Goal: Find specific page/section: Find specific page/section

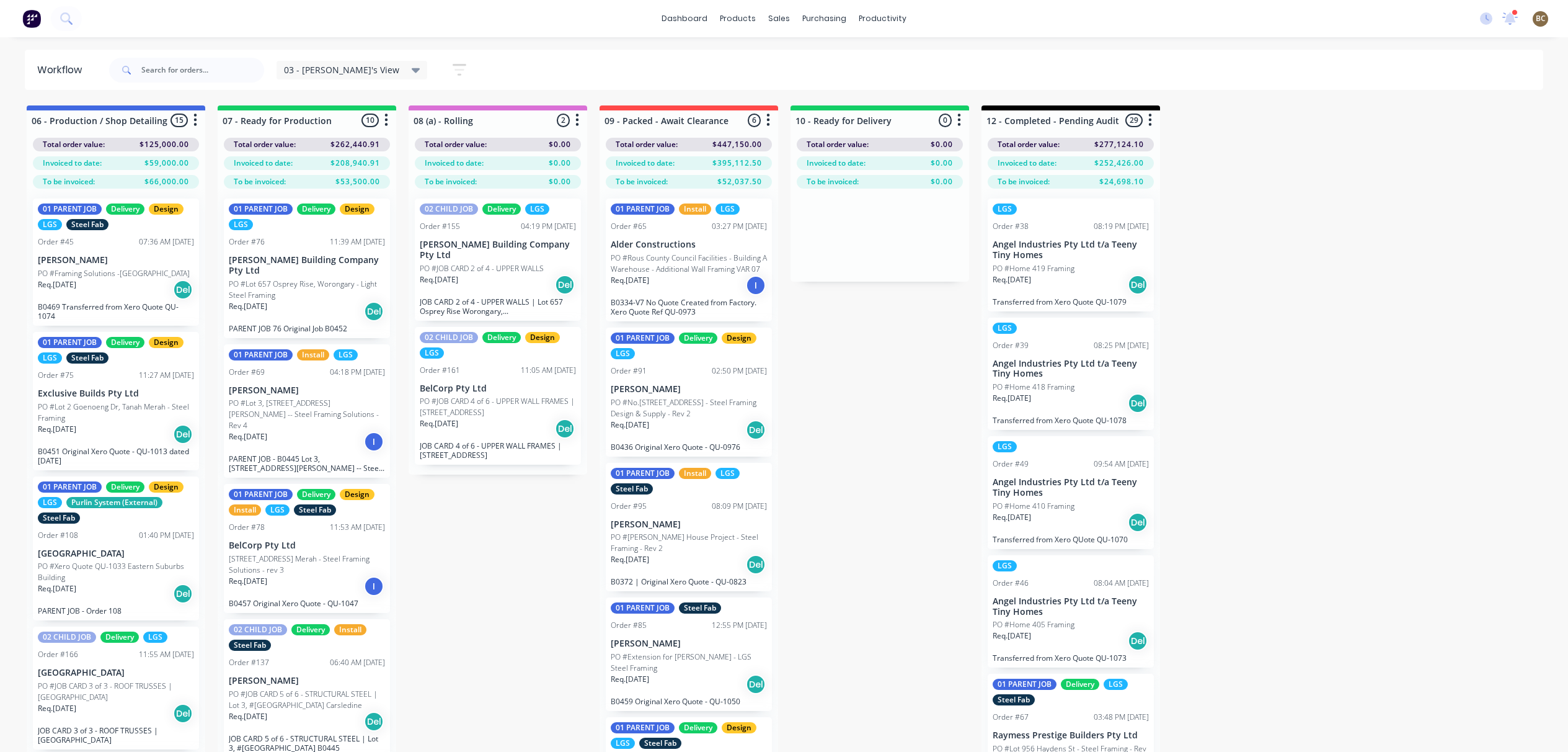
scroll to position [52, 0]
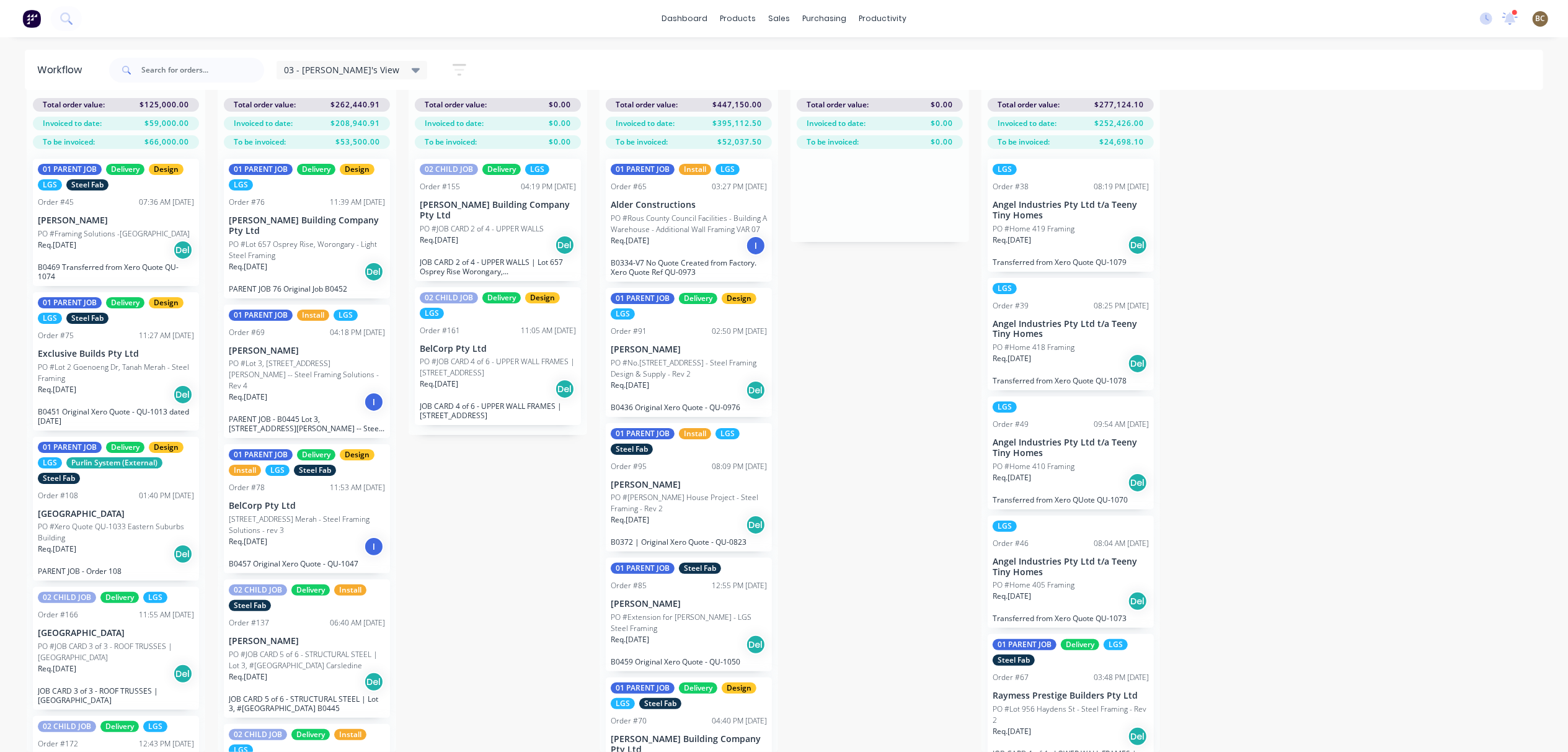
click at [888, 85] on link "Planner" at bounding box center [931, 97] width 164 height 25
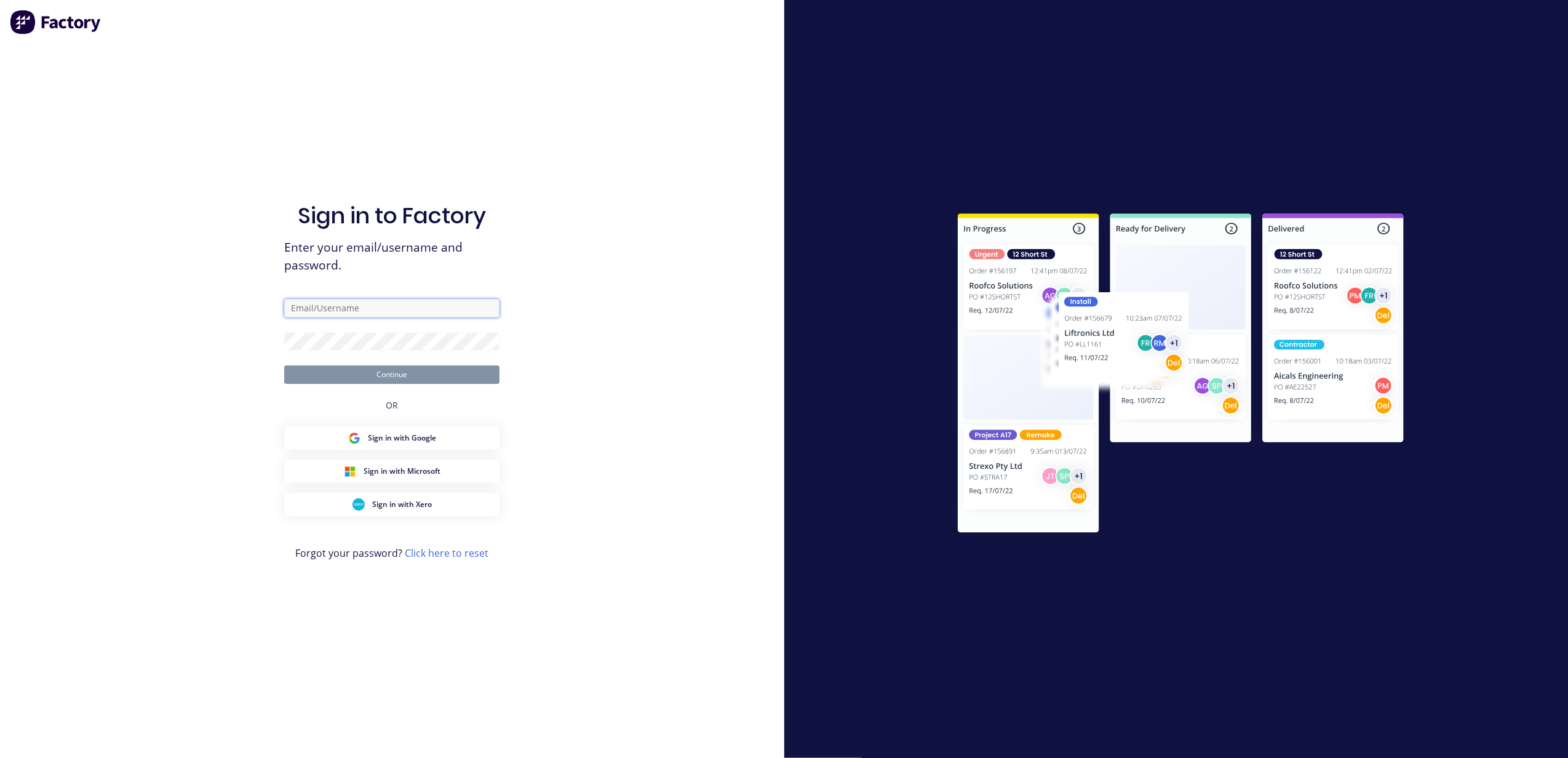
type input "[PERSON_NAME][EMAIL_ADDRESS][DOMAIN_NAME]"
click at [435, 369] on button "Continue" at bounding box center [391, 374] width 215 height 19
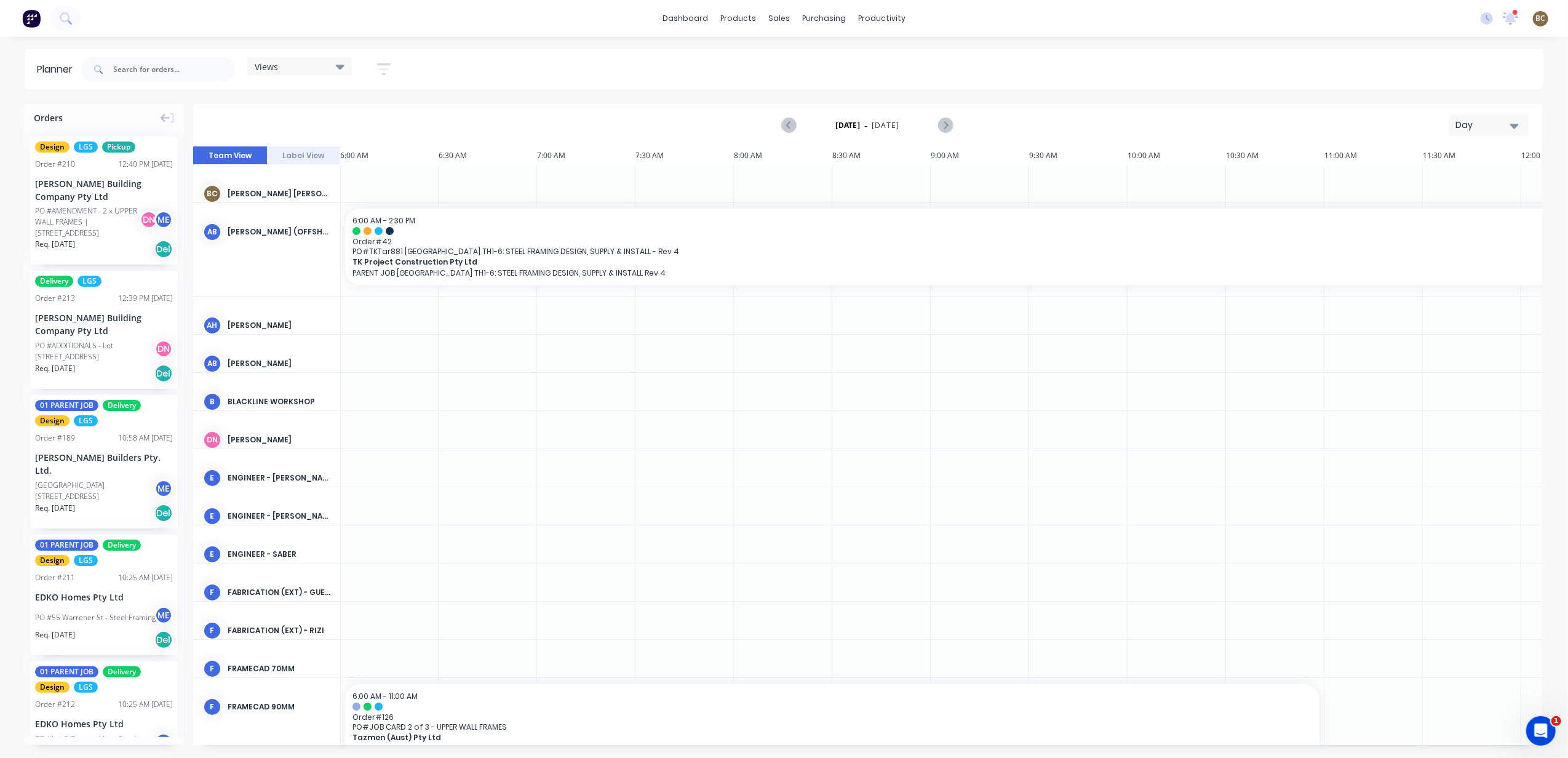
click at [1467, 125] on div "Day" at bounding box center [1483, 124] width 57 height 13
click at [1458, 188] on div "Week" at bounding box center [1466, 182] width 122 height 25
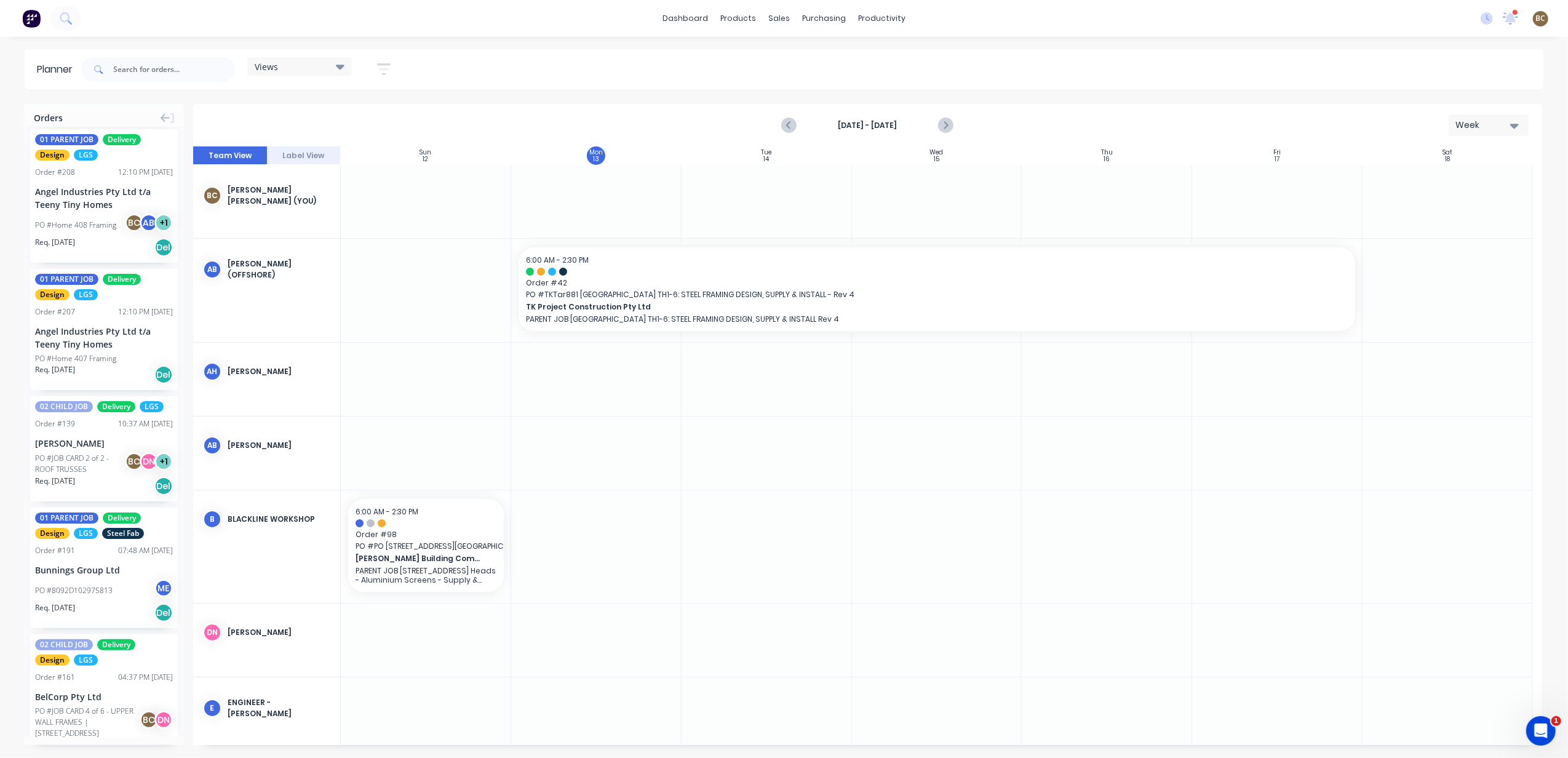
scroll to position [1065, 0]
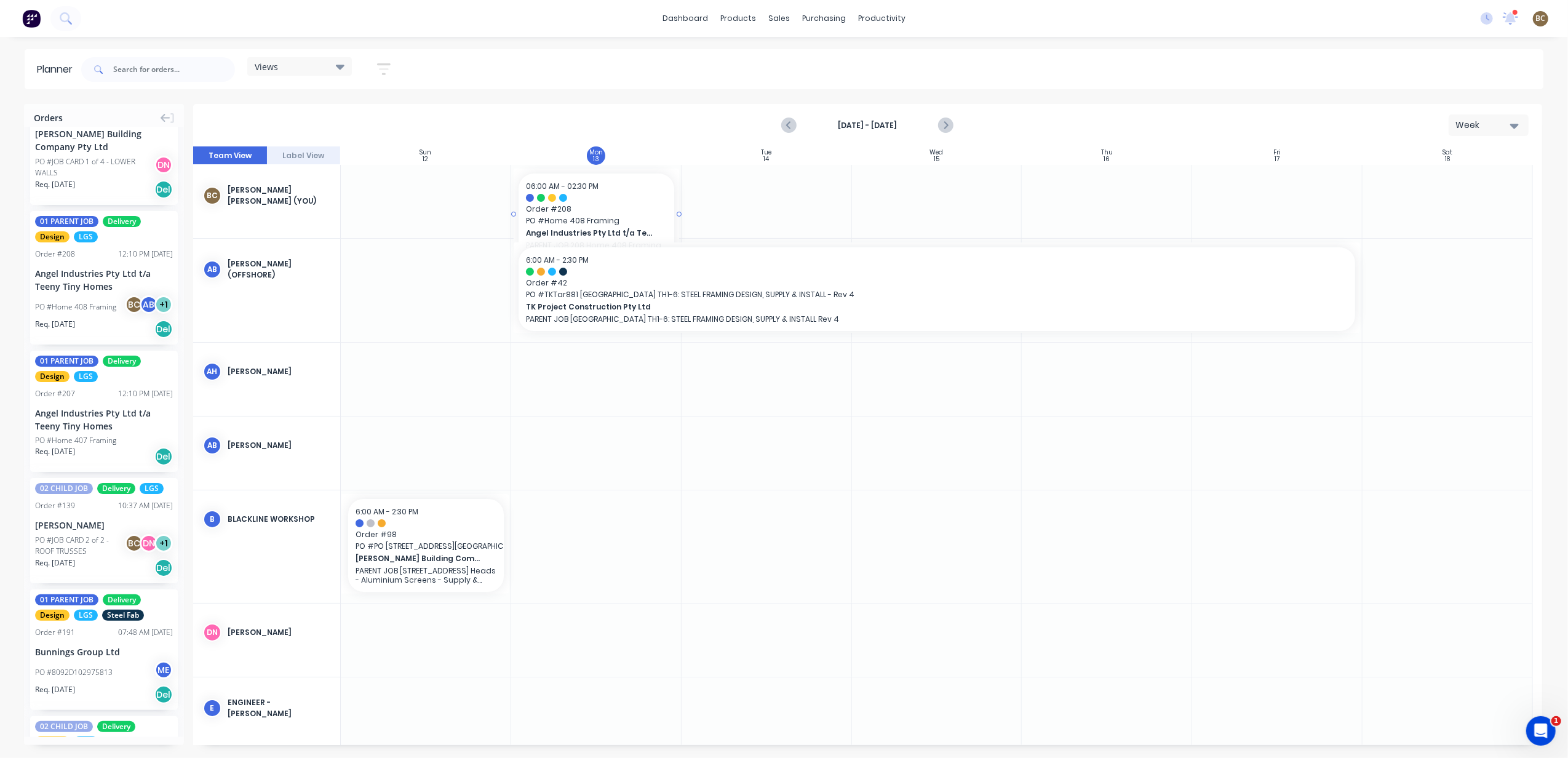
drag, startPoint x: 84, startPoint y: 305, endPoint x: 574, endPoint y: 202, distance: 500.7
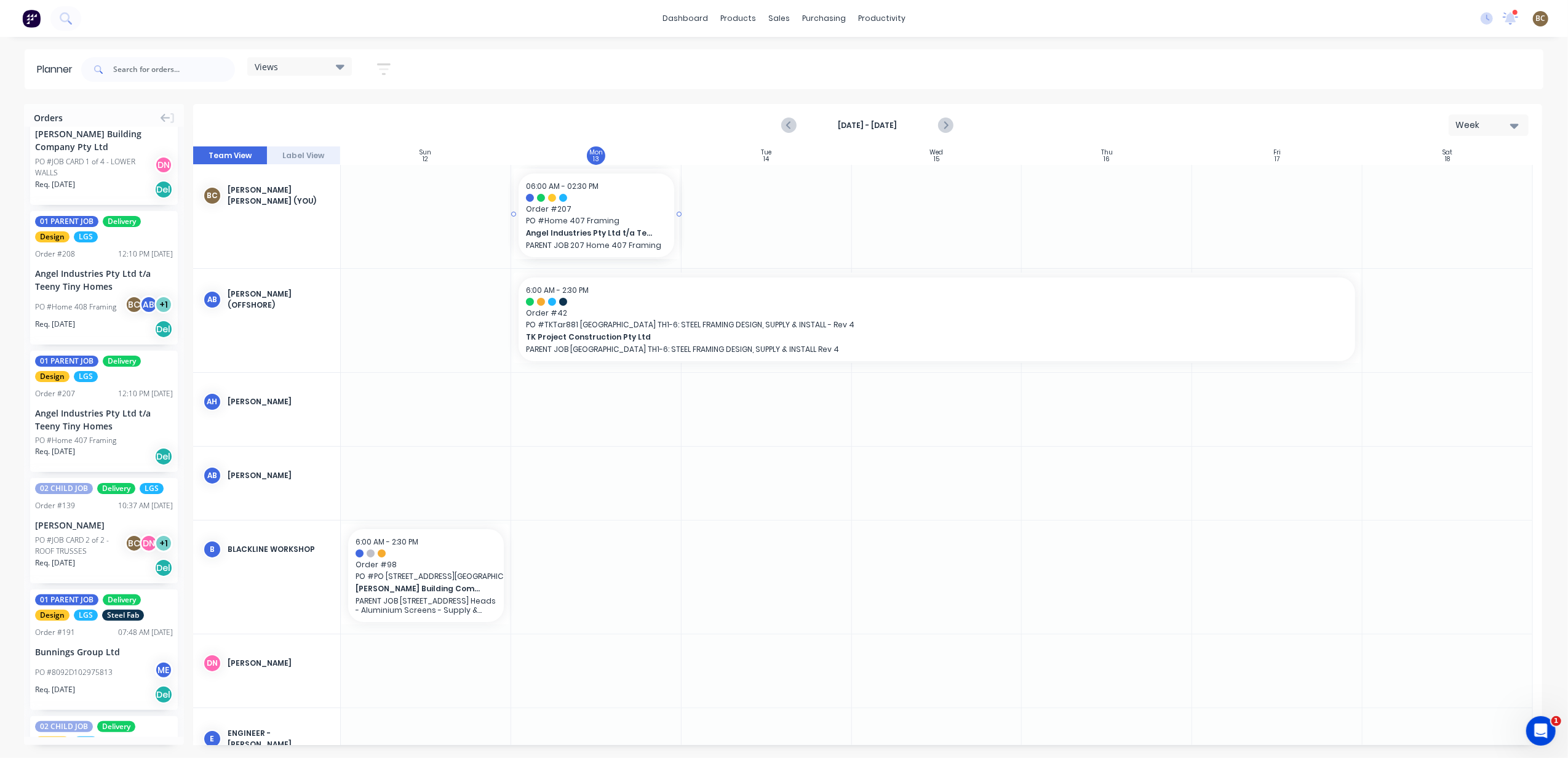
drag, startPoint x: 84, startPoint y: 439, endPoint x: 579, endPoint y: 207, distance: 546.7
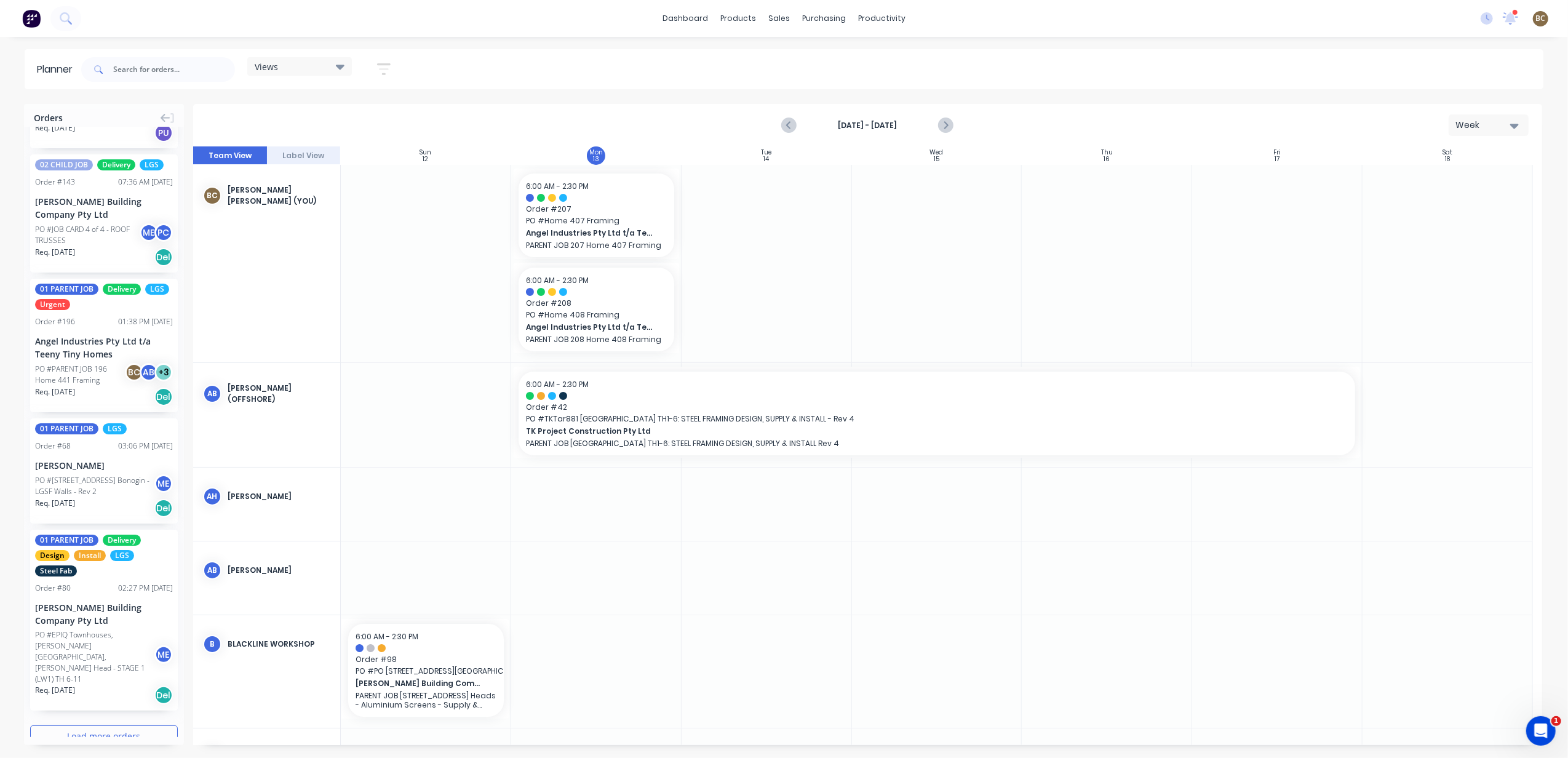
scroll to position [2055, 0]
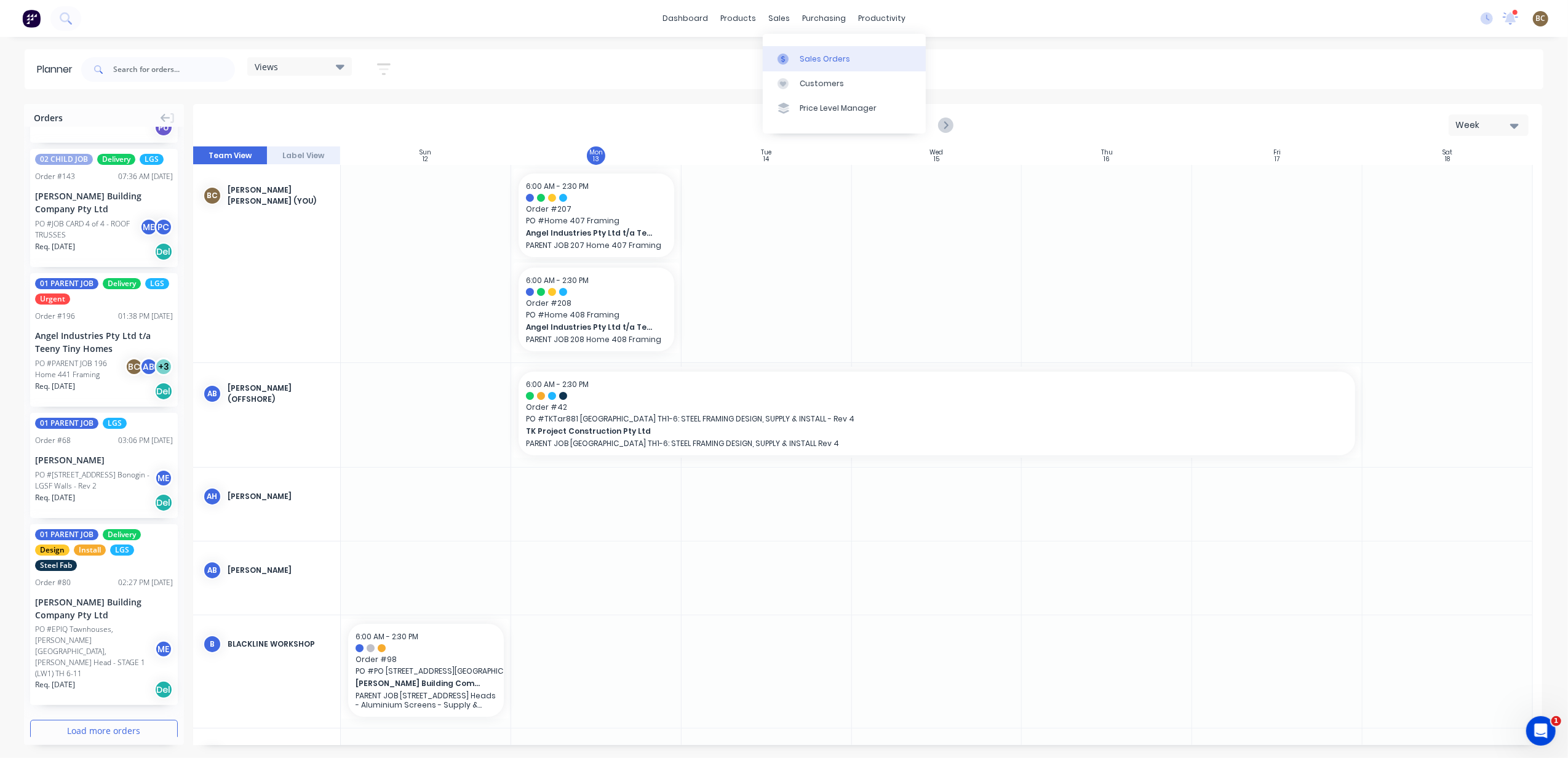
click at [786, 55] on icon at bounding box center [783, 58] width 11 height 11
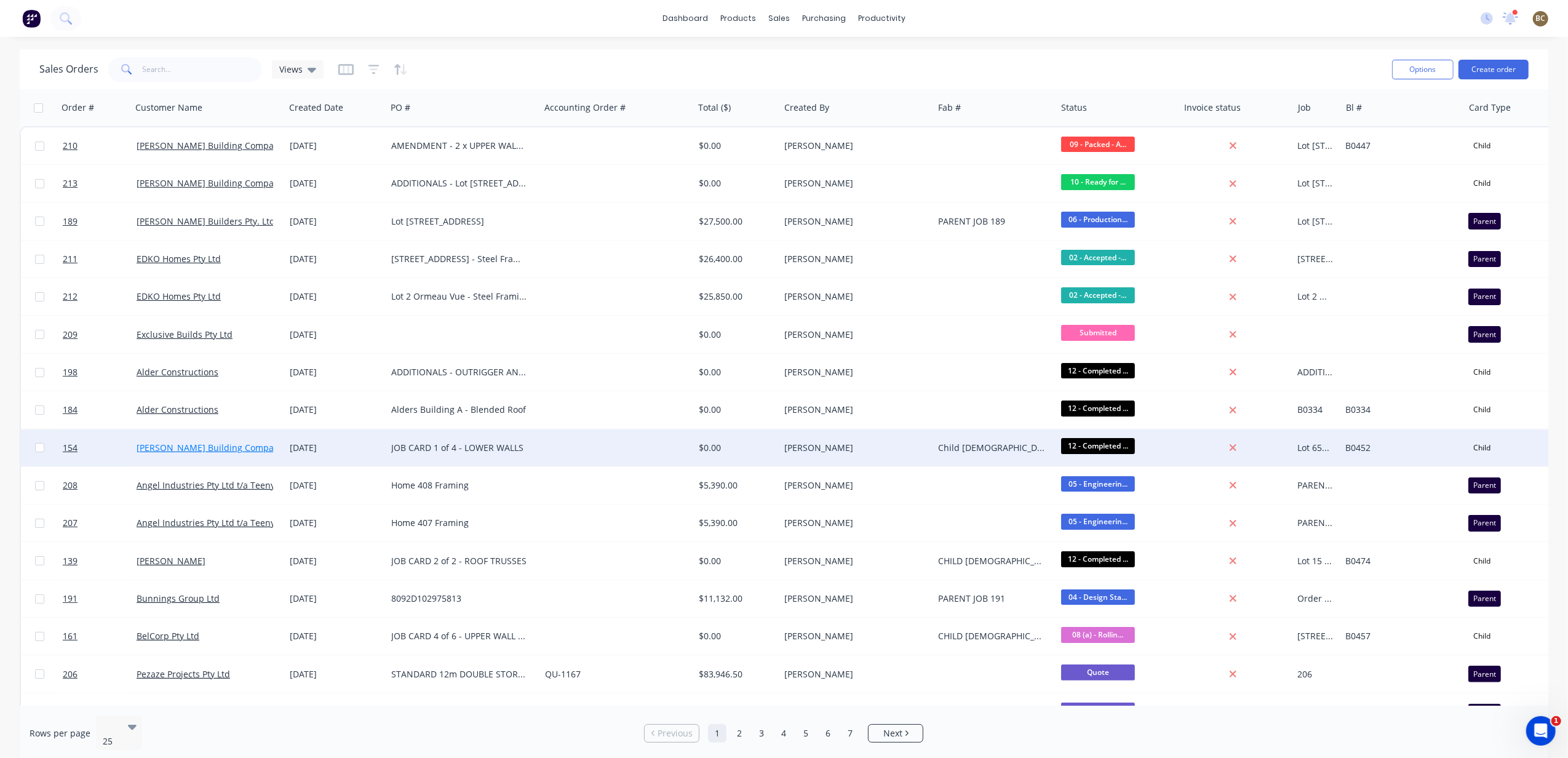
click at [192, 448] on link "[PERSON_NAME] Building Company Pty Ltd" at bounding box center [224, 447] width 177 height 12
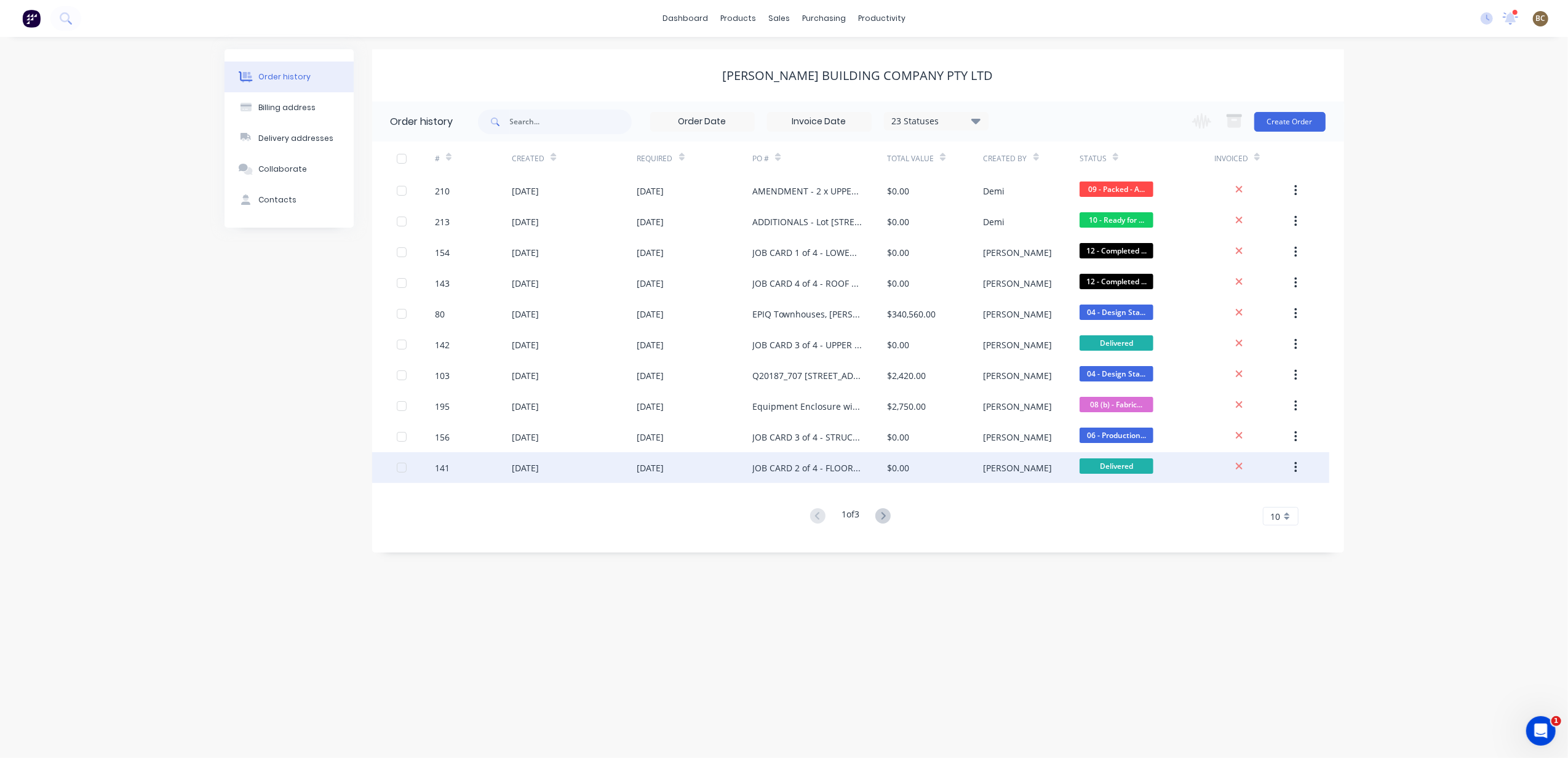
click at [664, 468] on div "[DATE]" at bounding box center [651, 468] width 27 height 13
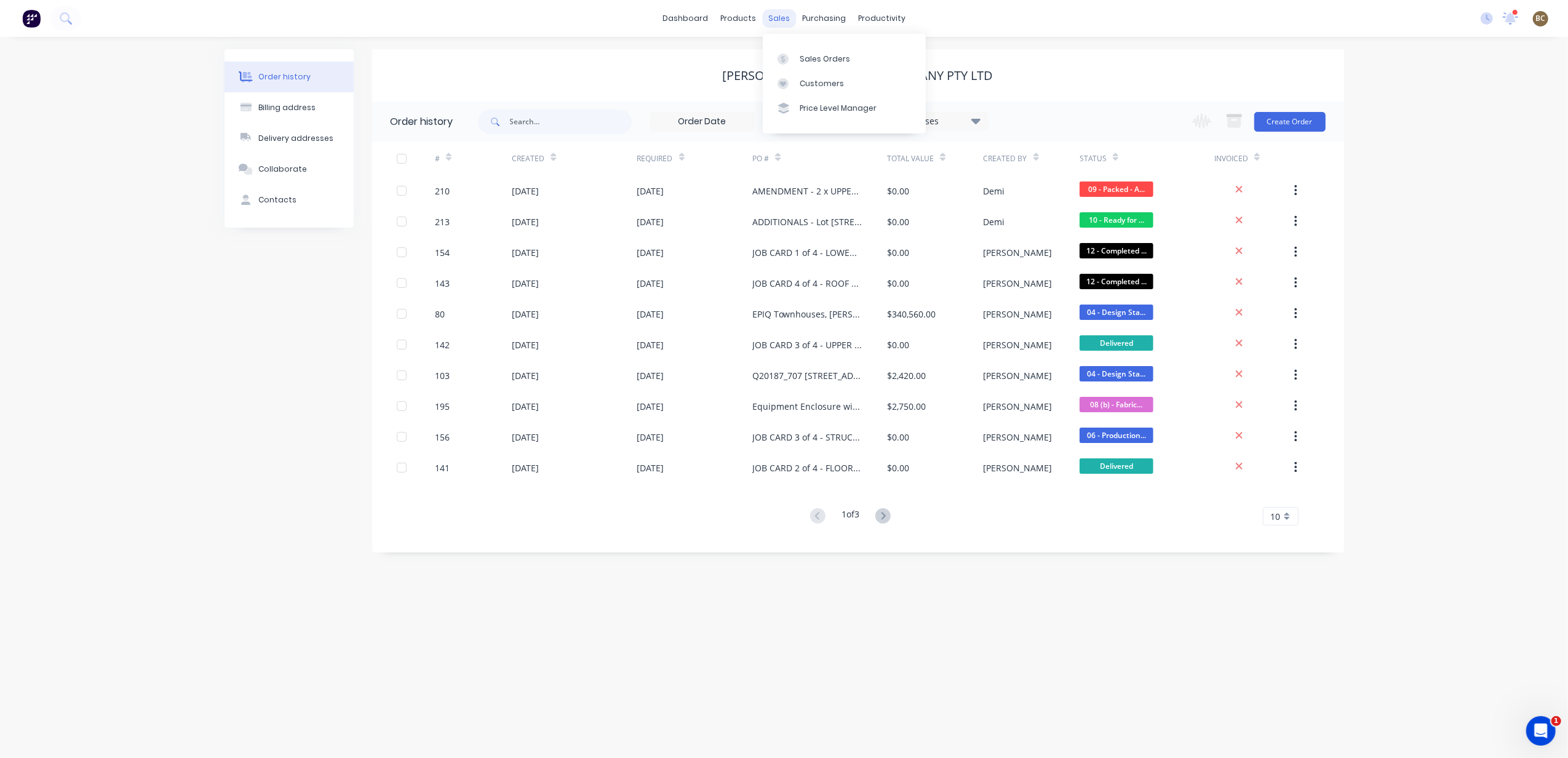
click at [784, 19] on div "sales" at bounding box center [779, 19] width 34 height 19
click at [789, 60] on div at bounding box center [787, 58] width 19 height 11
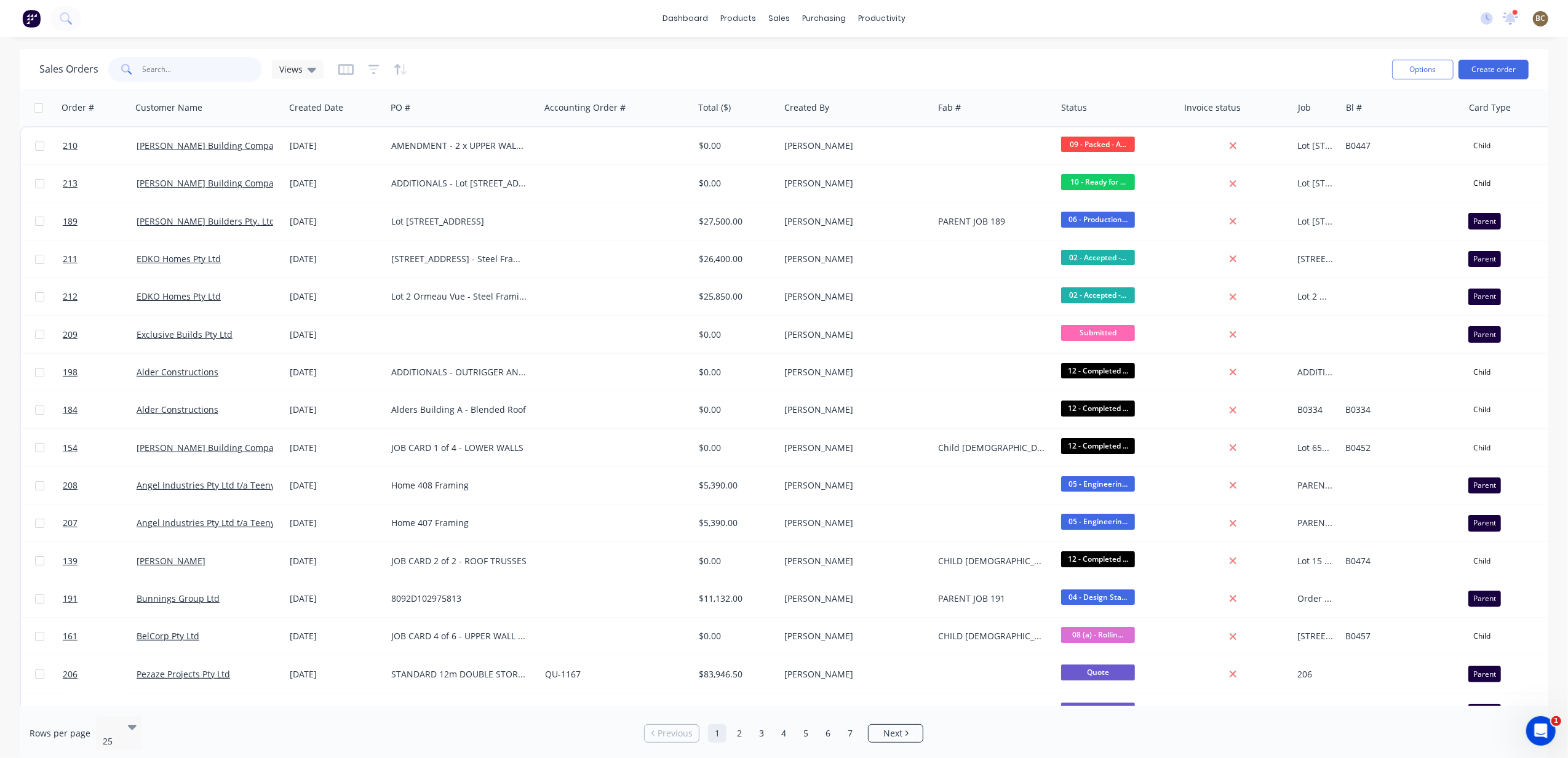
click at [224, 74] on input "text" at bounding box center [202, 69] width 120 height 25
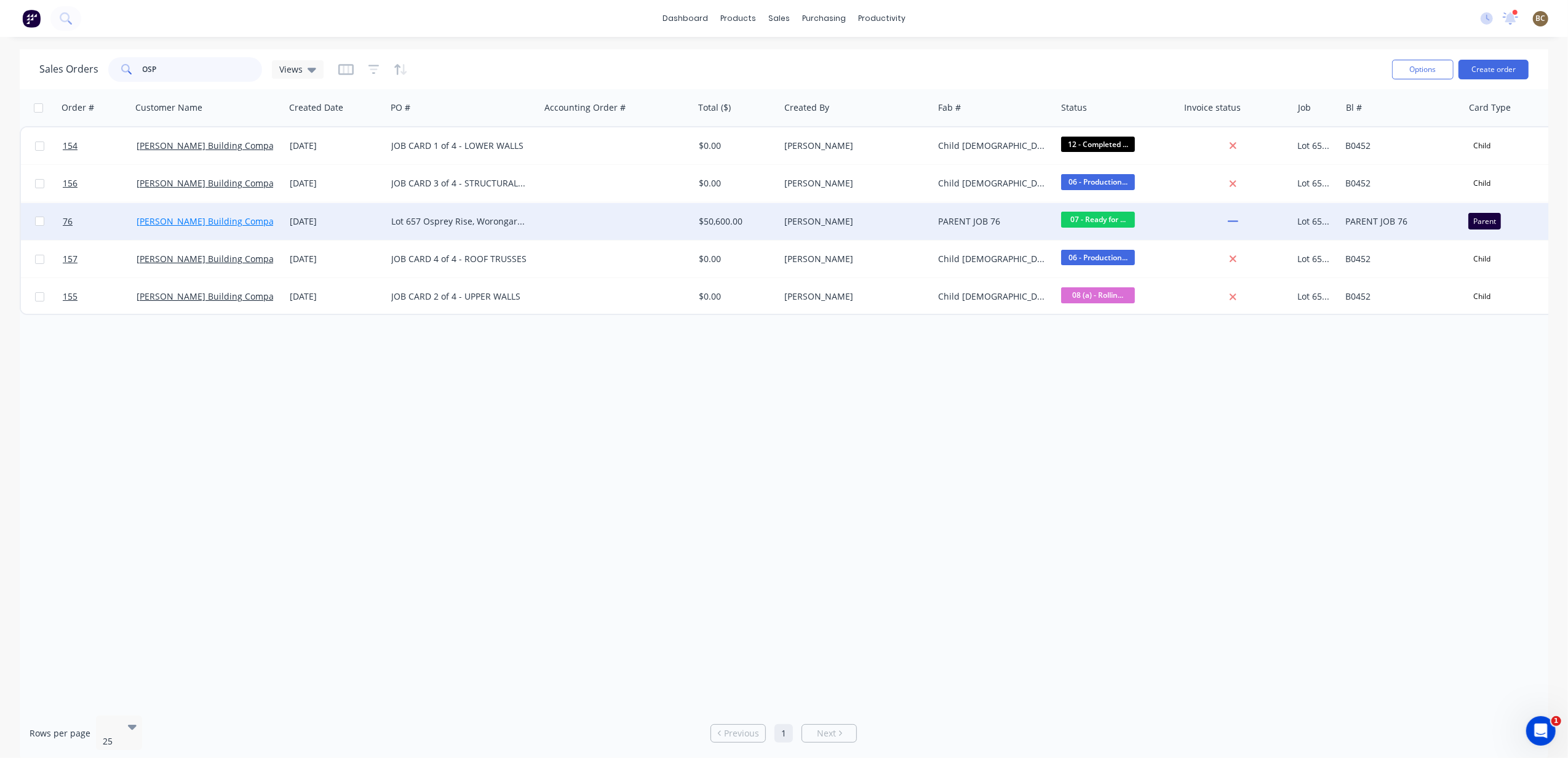
type input "OSP"
click at [239, 219] on link "[PERSON_NAME] Building Company Pty Ltd" at bounding box center [224, 221] width 177 height 12
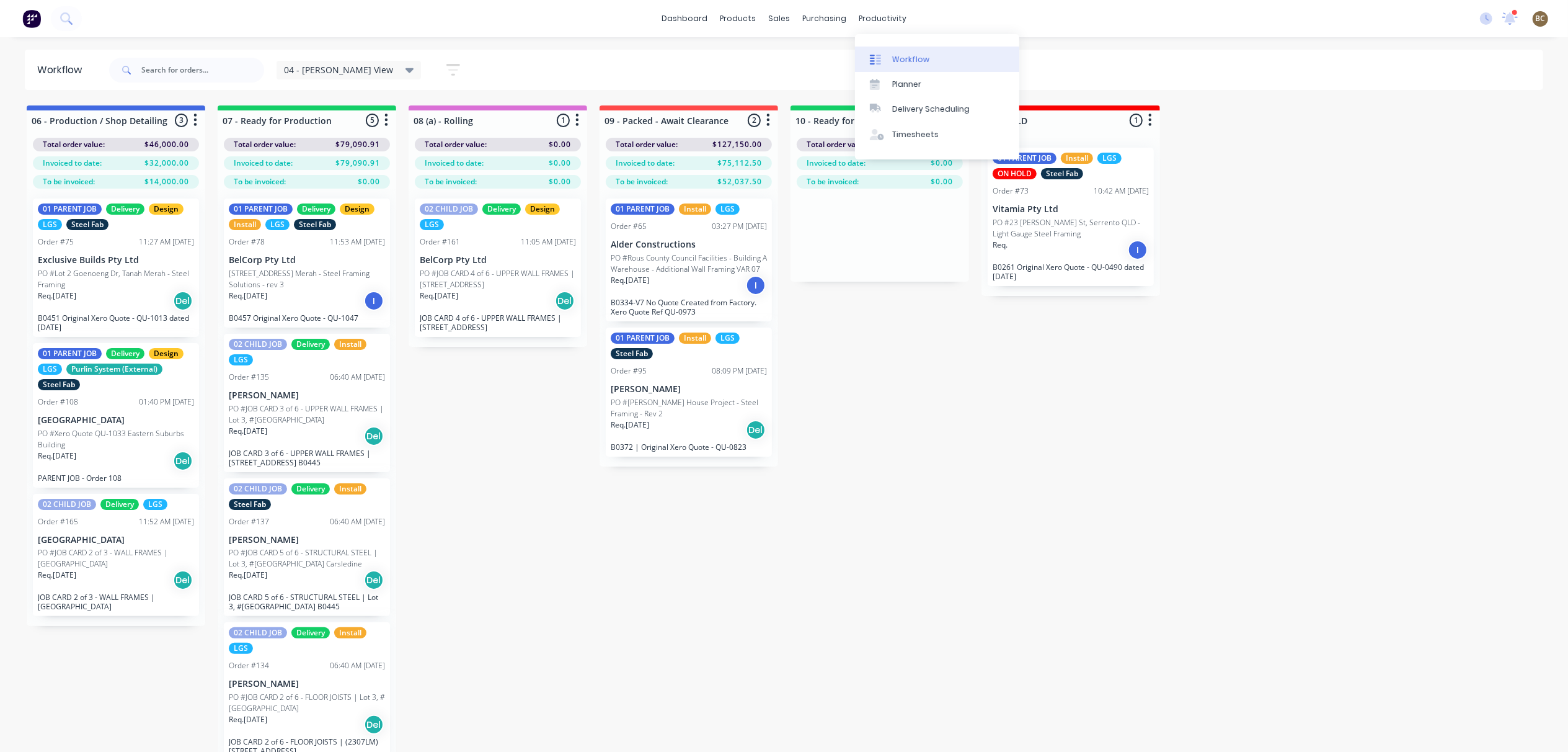
click at [908, 55] on div "Workflow" at bounding box center [911, 59] width 38 height 11
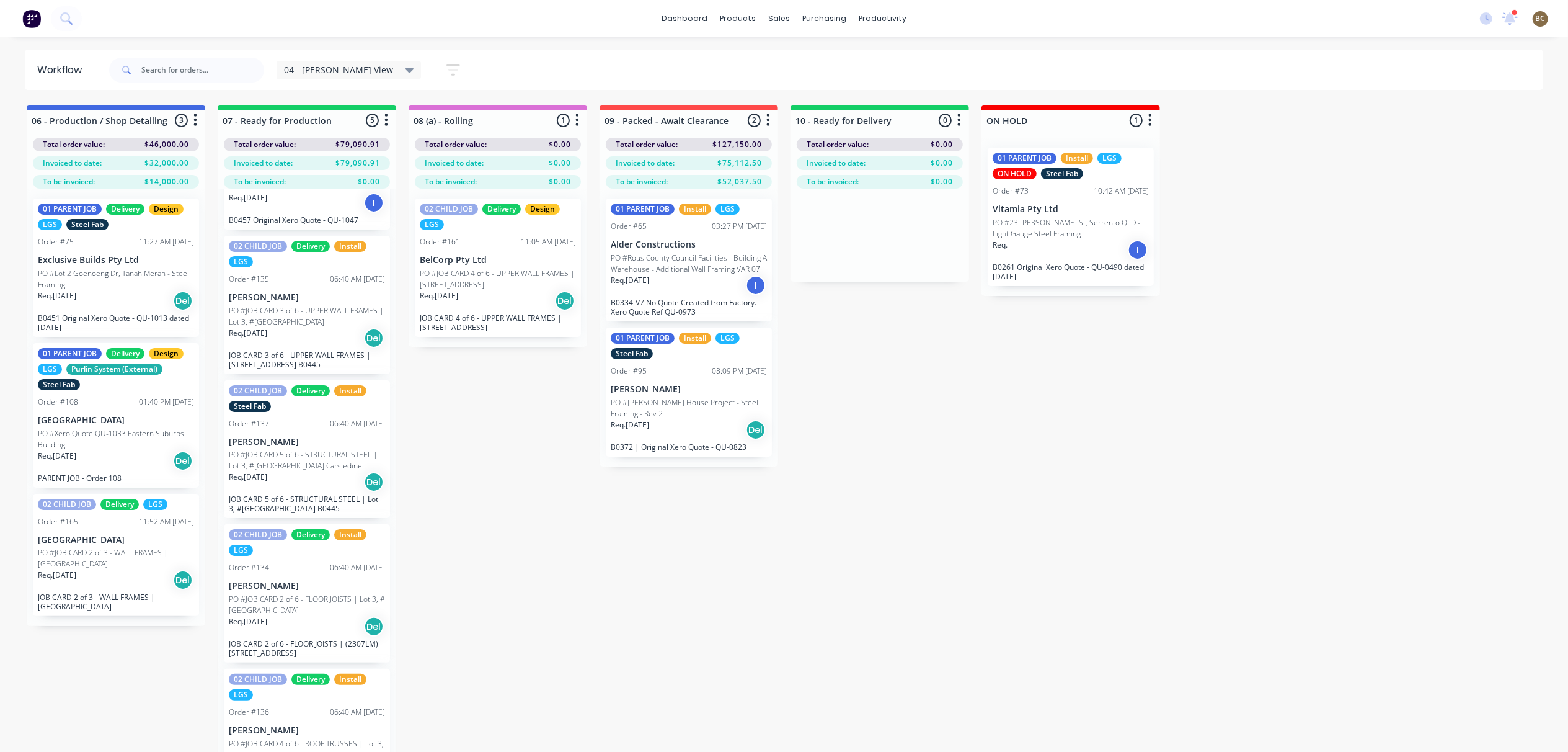
scroll to position [110, 0]
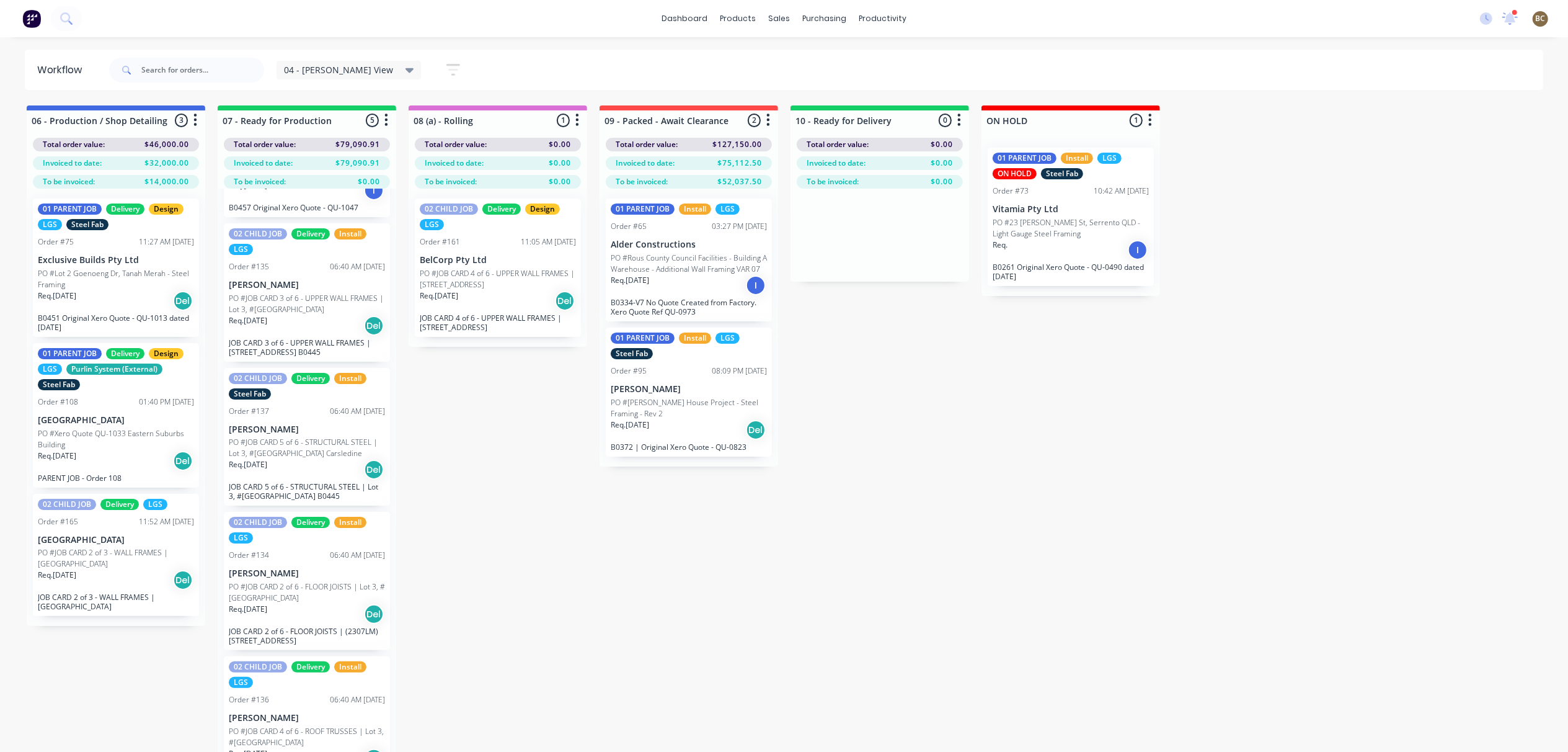
click at [337, 65] on span "04 - [PERSON_NAME] View" at bounding box center [339, 69] width 109 height 13
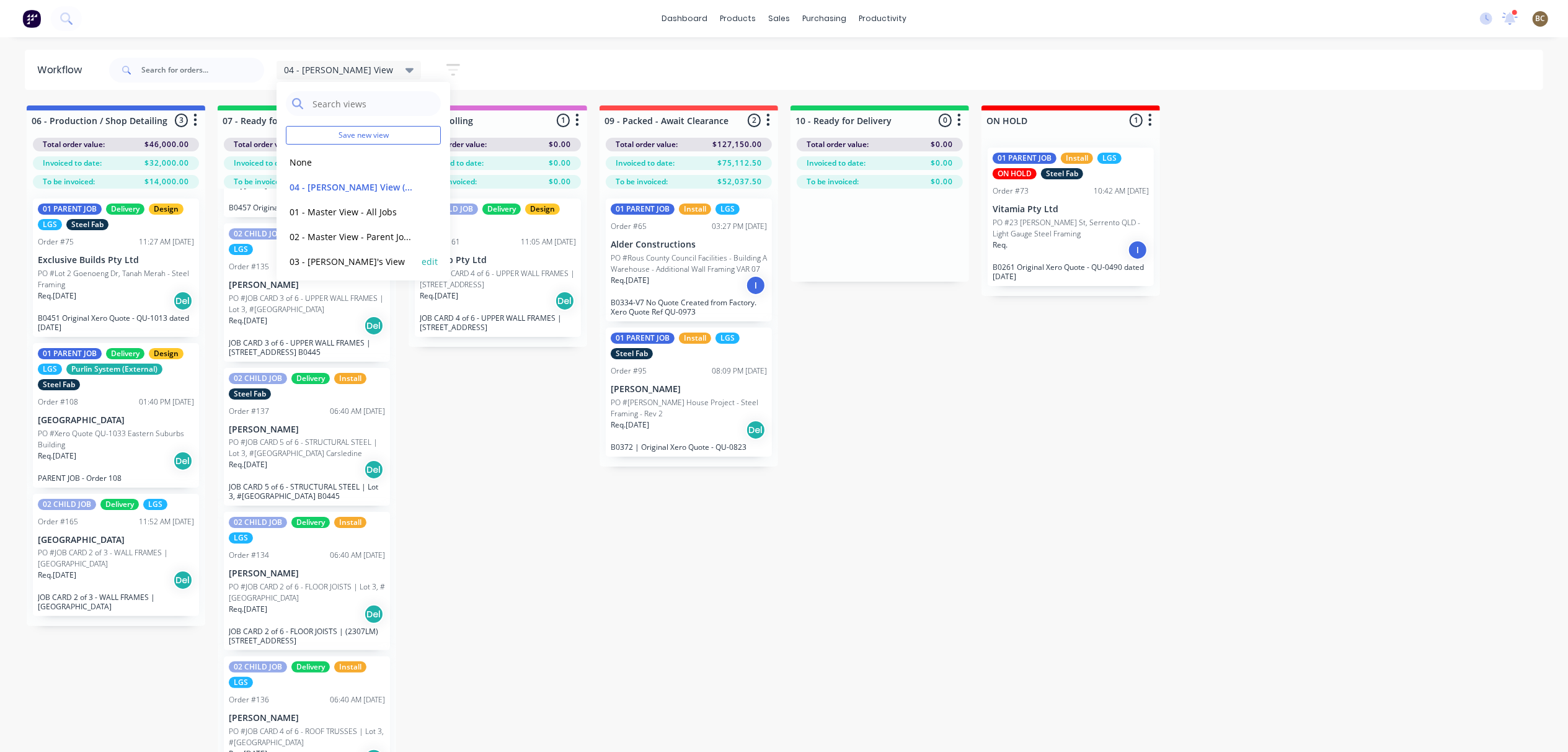
click at [348, 264] on button "03 - [PERSON_NAME]'s View" at bounding box center [352, 261] width 132 height 15
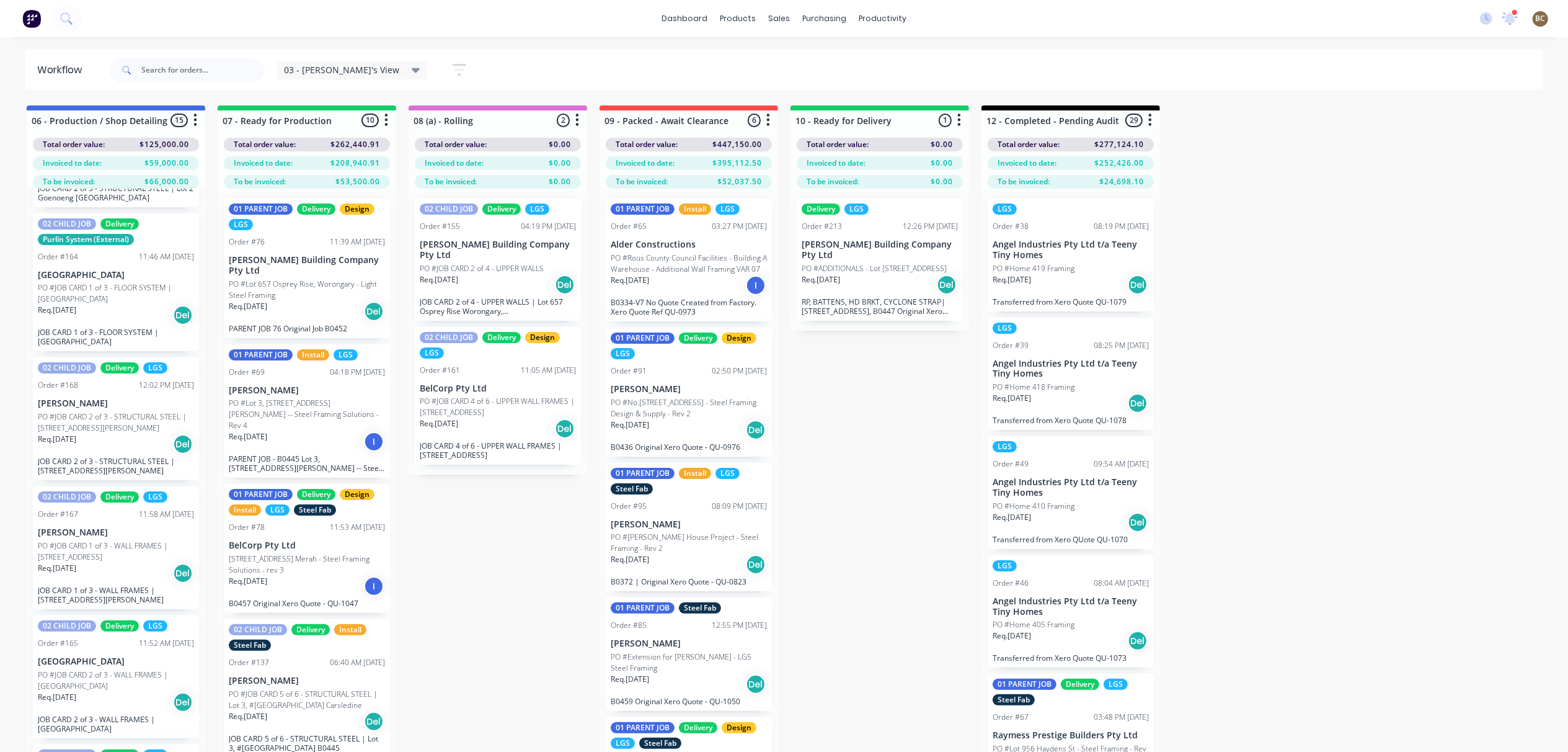
scroll to position [1398, 0]
